Goal: Task Accomplishment & Management: Use online tool/utility

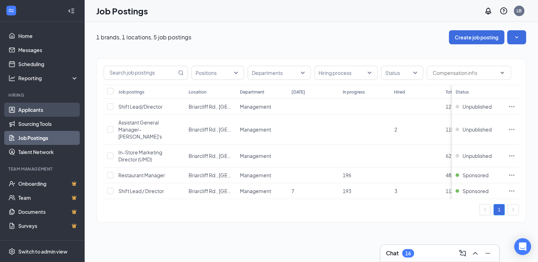
click at [47, 108] on link "Applicants" at bounding box center [48, 110] width 60 height 14
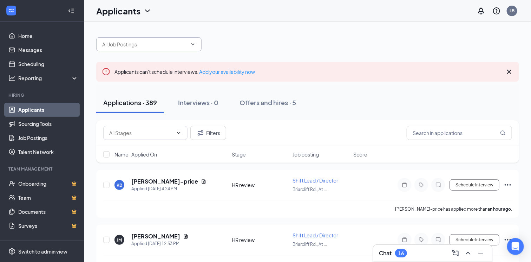
click at [158, 41] on input "text" at bounding box center [144, 44] width 85 height 8
type input "jower"
click at [257, 37] on div "jower No options" at bounding box center [307, 40] width 423 height 21
click at [133, 41] on input "jower" at bounding box center [144, 44] width 85 height 8
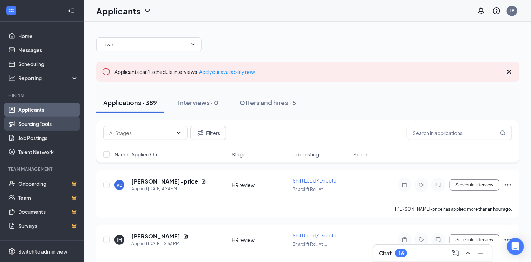
click at [38, 124] on link "Sourcing Tools" at bounding box center [48, 124] width 60 height 14
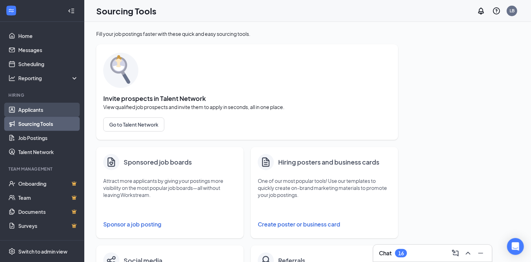
click at [32, 107] on link "Applicants" at bounding box center [48, 110] width 60 height 14
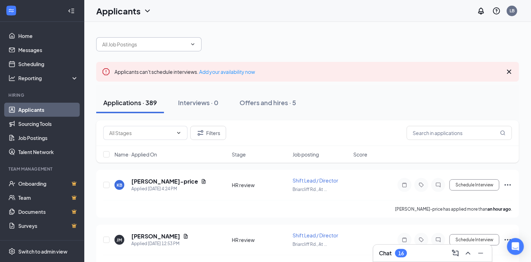
click at [165, 45] on input "text" at bounding box center [144, 44] width 85 height 8
click at [273, 38] on div "jower No options" at bounding box center [307, 40] width 423 height 21
click at [143, 39] on span "jower No options" at bounding box center [148, 44] width 105 height 14
drag, startPoint x: 150, startPoint y: 45, endPoint x: 41, endPoint y: 37, distance: 109.1
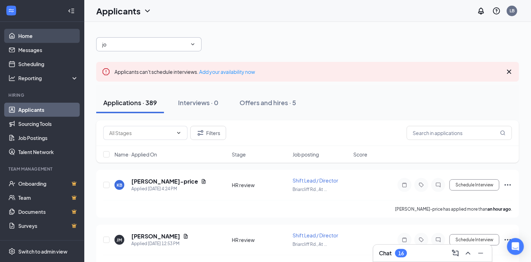
type input "j"
type input "Jow"
